Goal: Task Accomplishment & Management: Complete application form

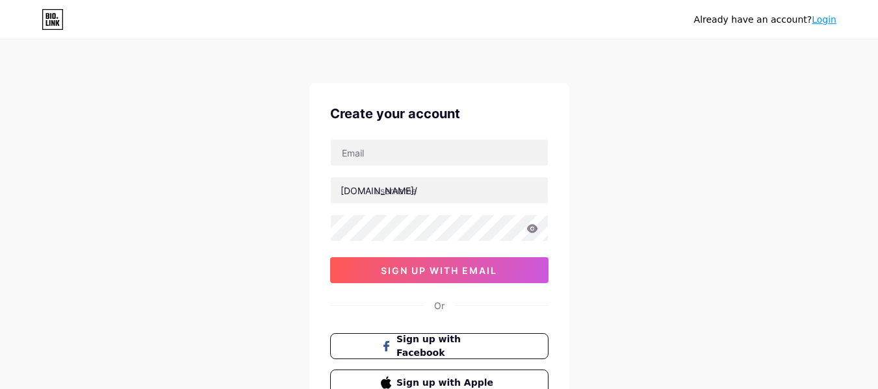
type input "[EMAIL_ADDRESS][DOMAIN_NAME]"
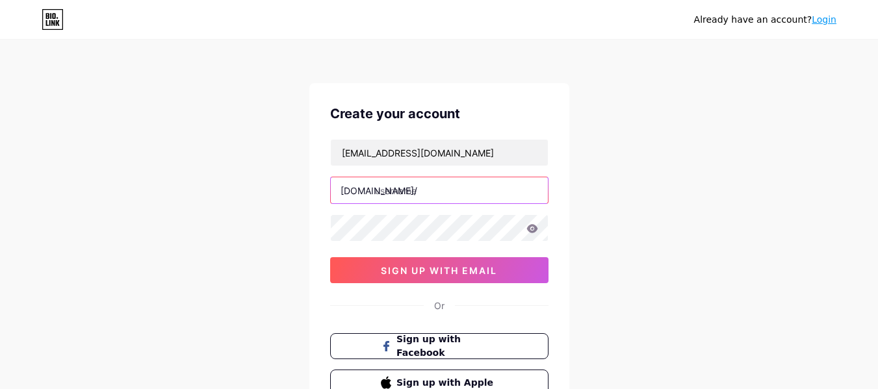
click at [400, 189] on input "text" at bounding box center [439, 190] width 217 height 26
type input "s"
type input "techsavvyng"
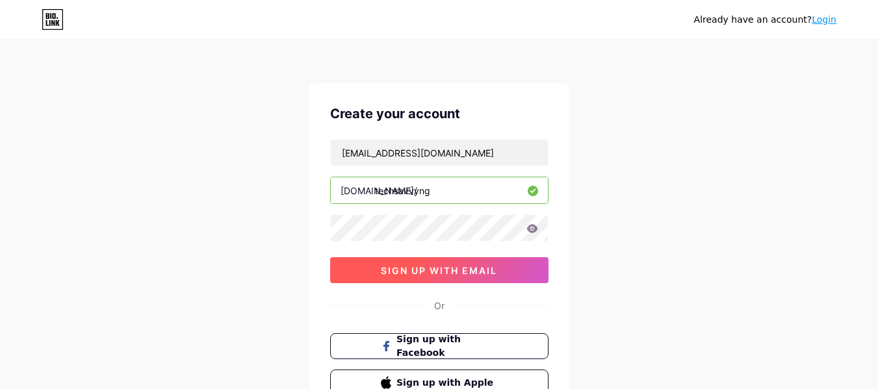
click at [445, 270] on span "sign up with email" at bounding box center [439, 270] width 116 height 11
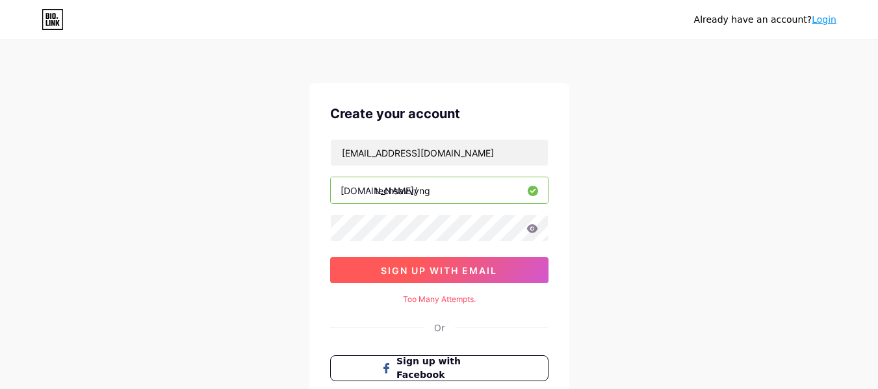
click at [451, 267] on span "sign up with email" at bounding box center [439, 270] width 116 height 11
